Goal: Ask a question

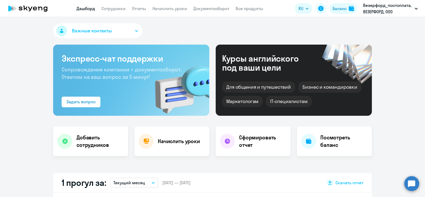
select select "30"
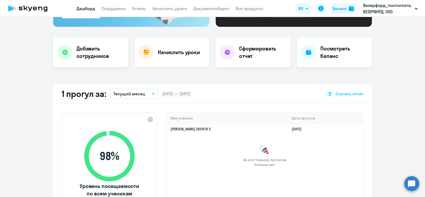
scroll to position [100, 0]
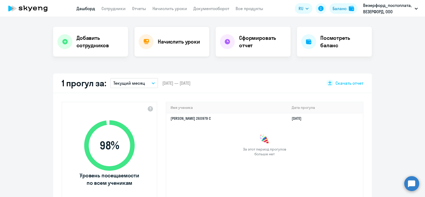
click at [174, 47] on div "Начислить уроки" at bounding box center [171, 42] width 75 height 30
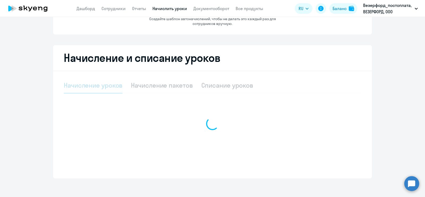
select select "10"
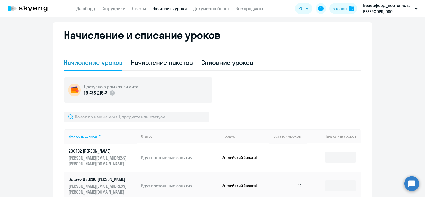
scroll to position [103, 0]
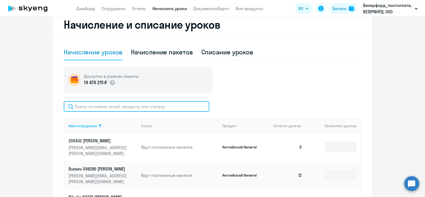
click at [121, 107] on input "text" at bounding box center [137, 106] width 146 height 11
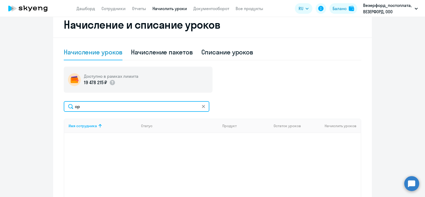
drag, startPoint x: 98, startPoint y: 107, endPoint x: 36, endPoint y: 102, distance: 62.1
click at [36, 102] on ng-component "Автоначисления Новый шаблон Пока ничего не создано Создайте шаблон автоначислен…" at bounding box center [212, 72] width 425 height 300
drag, startPoint x: 90, startPoint y: 107, endPoint x: 71, endPoint y: 108, distance: 19.5
click at [71, 108] on input "забо" at bounding box center [137, 106] width 146 height 11
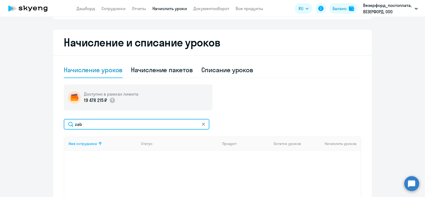
scroll to position [82, 0]
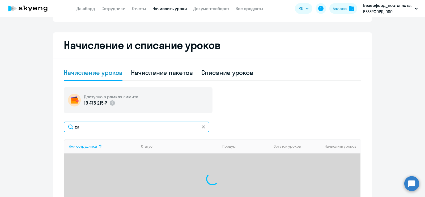
type input "z"
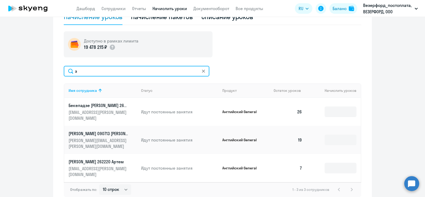
scroll to position [149, 0]
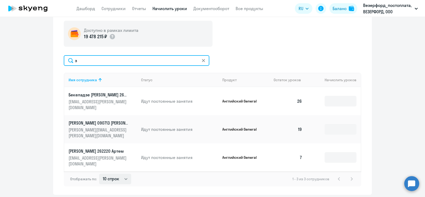
type input "з"
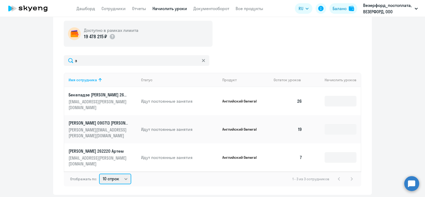
click at [121, 174] on select "10 строк 30 строк 50 строк" at bounding box center [115, 179] width 32 height 11
select select "30"
click at [99, 174] on select "10 строк 30 строк 50 строк" at bounding box center [115, 179] width 32 height 11
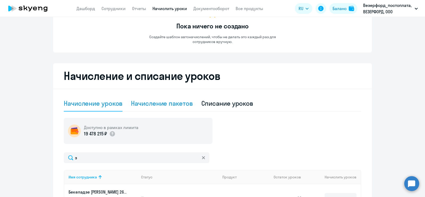
scroll to position [50, 0]
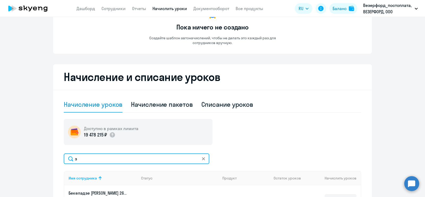
drag, startPoint x: 92, startPoint y: 159, endPoint x: 67, endPoint y: 158, distance: 25.0
click at [67, 158] on input "з" at bounding box center [137, 159] width 146 height 11
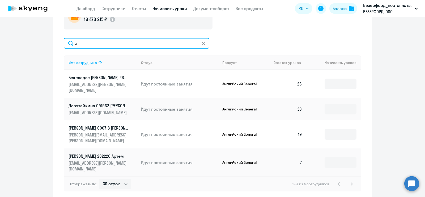
scroll to position [173, 0]
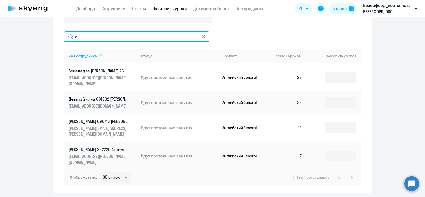
drag, startPoint x: 100, startPoint y: 40, endPoint x: 40, endPoint y: 36, distance: 60.5
click at [40, 36] on ng-component "Автоначисления Новый шаблон Пока ничего не создано Создайте шаблон автоначислен…" at bounding box center [212, 22] width 425 height 341
paste input "252662"
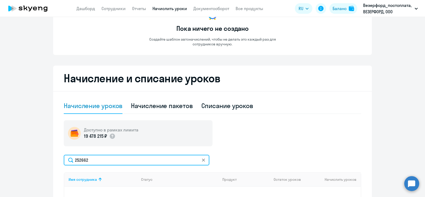
scroll to position [0, 0]
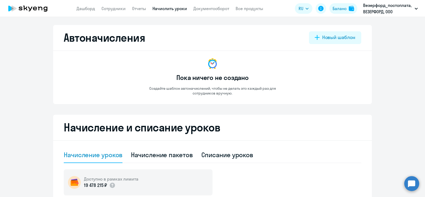
type input "252662"
click at [411, 186] on circle at bounding box center [411, 183] width 15 height 15
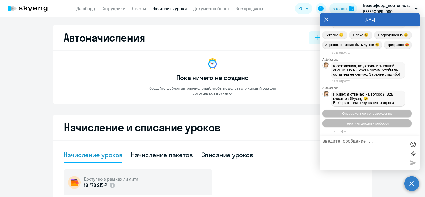
scroll to position [4289, 0]
click at [350, 142] on textarea at bounding box center [364, 153] width 84 height 29
click at [382, 115] on span "Операционное сопровождение" at bounding box center [367, 114] width 50 height 4
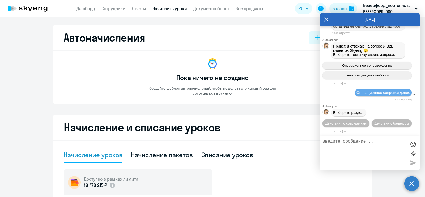
scroll to position [4347, 0]
click at [367, 121] on span "Действия по сотрудникам" at bounding box center [345, 123] width 41 height 4
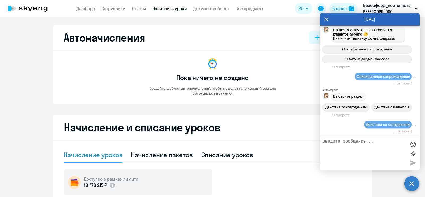
scroll to position [4426, 0]
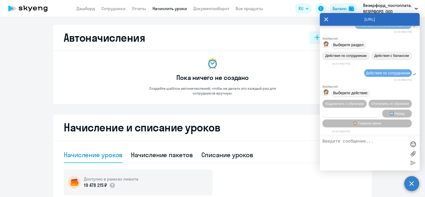
click at [357, 113] on span "Сотруднику нужна помощь" at bounding box center [351, 114] width 43 height 4
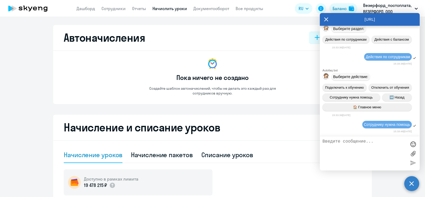
scroll to position [4614, 0]
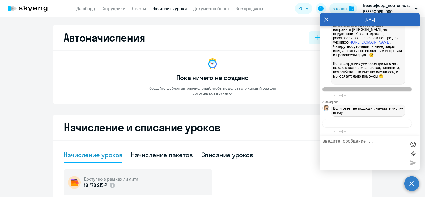
click at [368, 121] on span "Связаться с менеджером" at bounding box center [367, 123] width 41 height 4
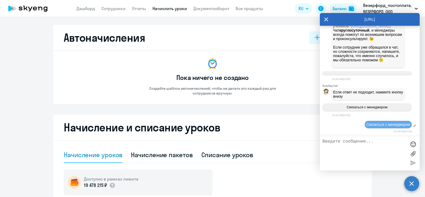
click at [364, 138] on div at bounding box center [370, 154] width 100 height 34
click at [366, 143] on textarea at bounding box center [364, 153] width 84 height 29
type textarea "L"
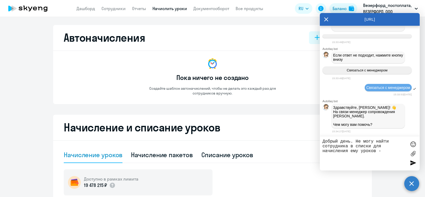
click at [395, 152] on textarea "Добрый день. Не могу найти сотрудника в списки для начисления ему уроков -" at bounding box center [364, 153] width 84 height 29
paste textarea "[PERSON_NAME] [PERSON_NAME]"
type textarea "Добрый день. Не могу найти сотрудника в списки для начисления ему уроков - Забо…"
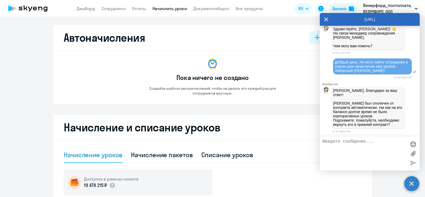
scroll to position [4750, 0]
click at [362, 142] on textarea at bounding box center [364, 153] width 84 height 29
type textarea "да, пожалуйста"
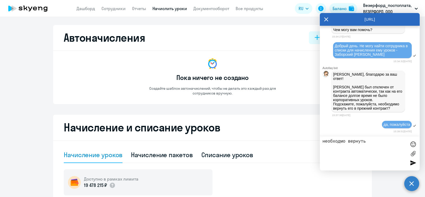
click at [340, 141] on textarea "необходмо вернуть" at bounding box center [364, 153] width 84 height 29
type textarea "необходимо вернуть"
click at [386, 143] on textarea "необходимо вернуть" at bounding box center [364, 153] width 84 height 29
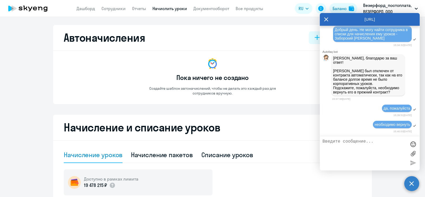
click at [386, 143] on textarea at bounding box center [364, 153] width 84 height 29
type textarea "когда я смогу начислить ему уроки?"
